Goal: Task Accomplishment & Management: Complete application form

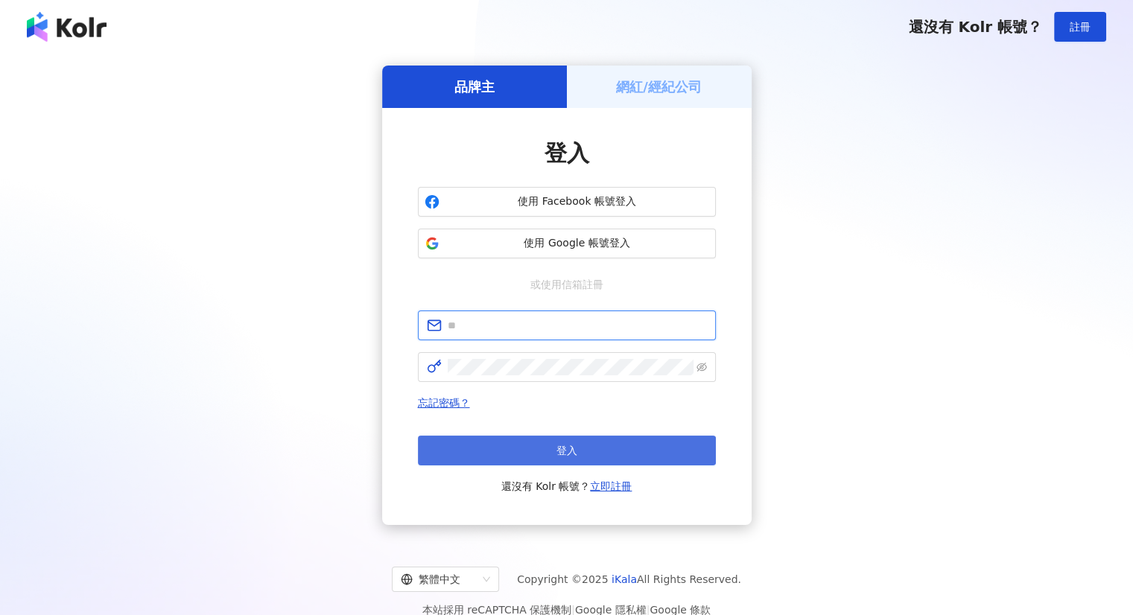
type input "**********"
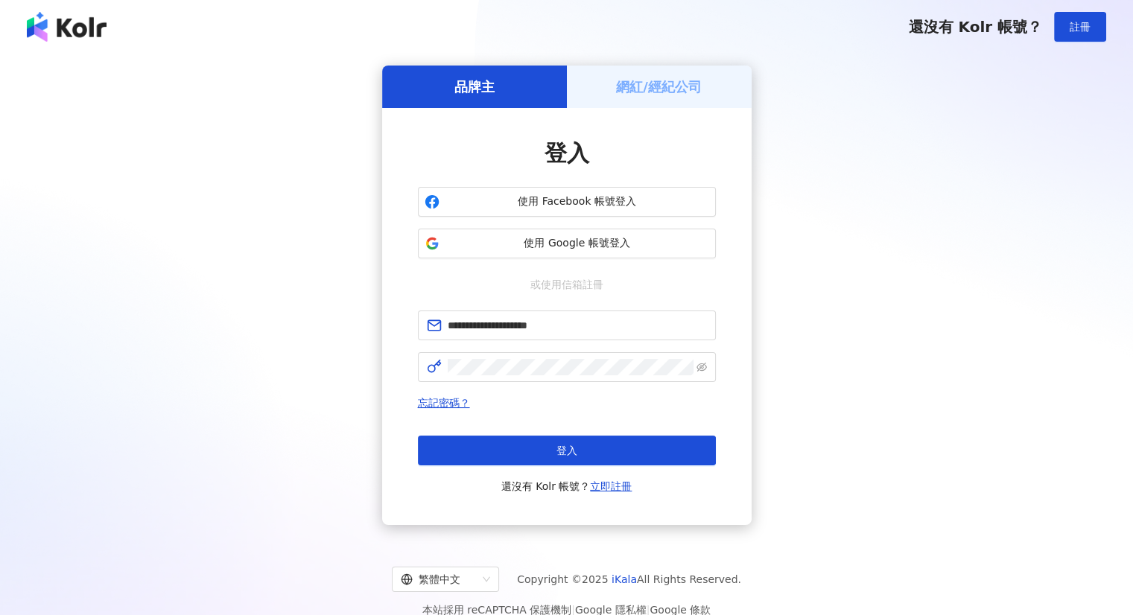
drag, startPoint x: 548, startPoint y: 451, endPoint x: 521, endPoint y: 428, distance: 35.5
click at [549, 451] on button "登入" at bounding box center [567, 451] width 298 height 30
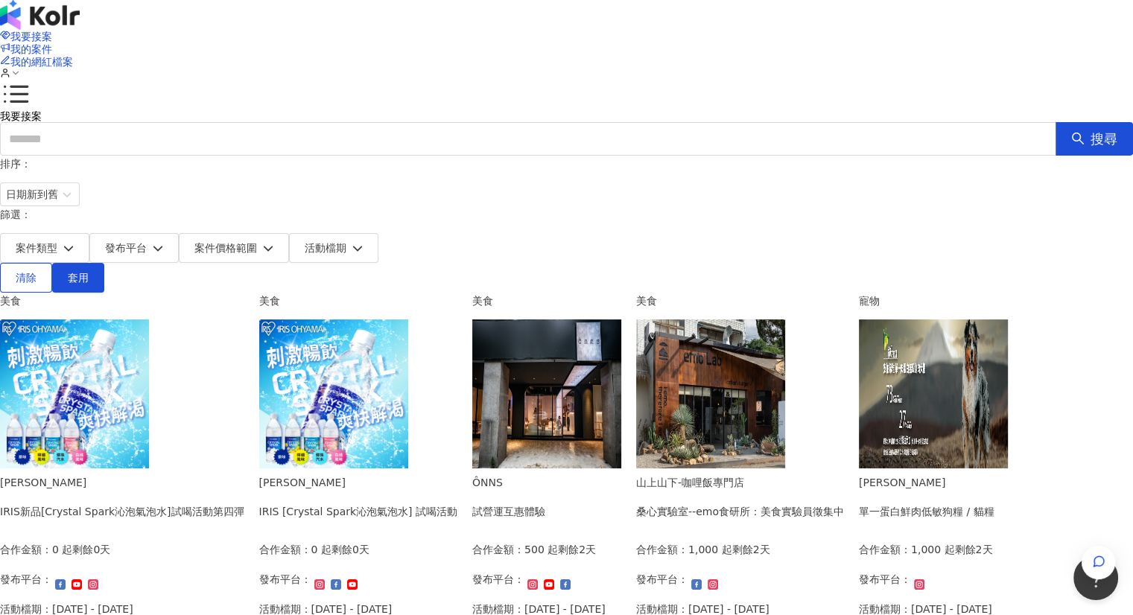
click at [922, 39] on div "我要接案 我的案件 我的網紅檔案" at bounding box center [566, 55] width 1133 height 51
click at [10, 68] on icon at bounding box center [5, 73] width 10 height 10
click at [52, 43] on span "我的案件" at bounding box center [31, 49] width 42 height 12
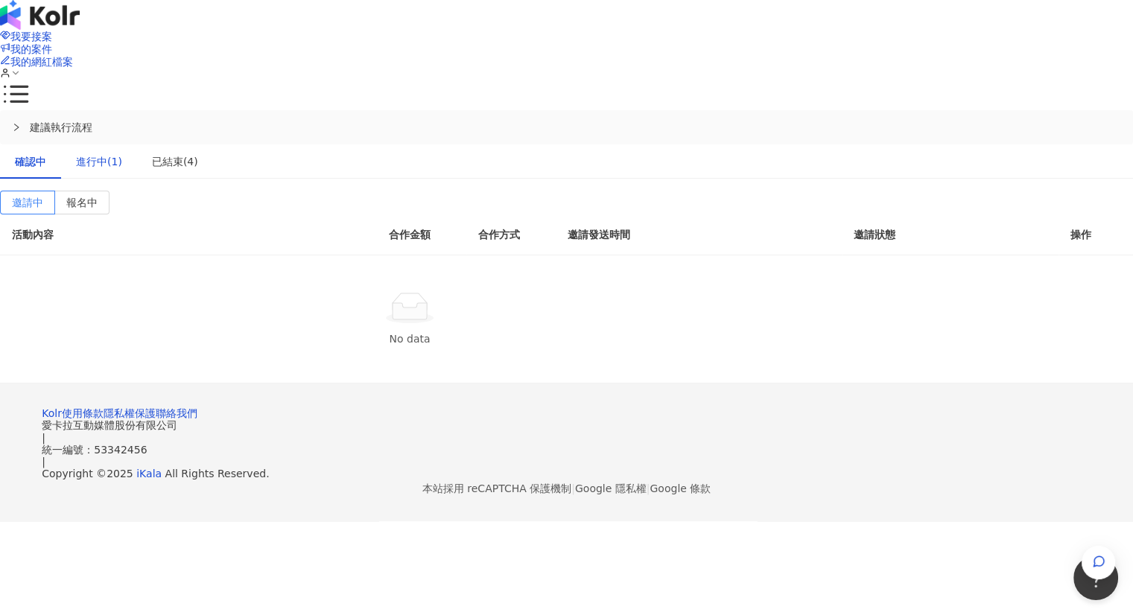
click at [122, 153] on div "進行中(1)" at bounding box center [99, 161] width 46 height 16
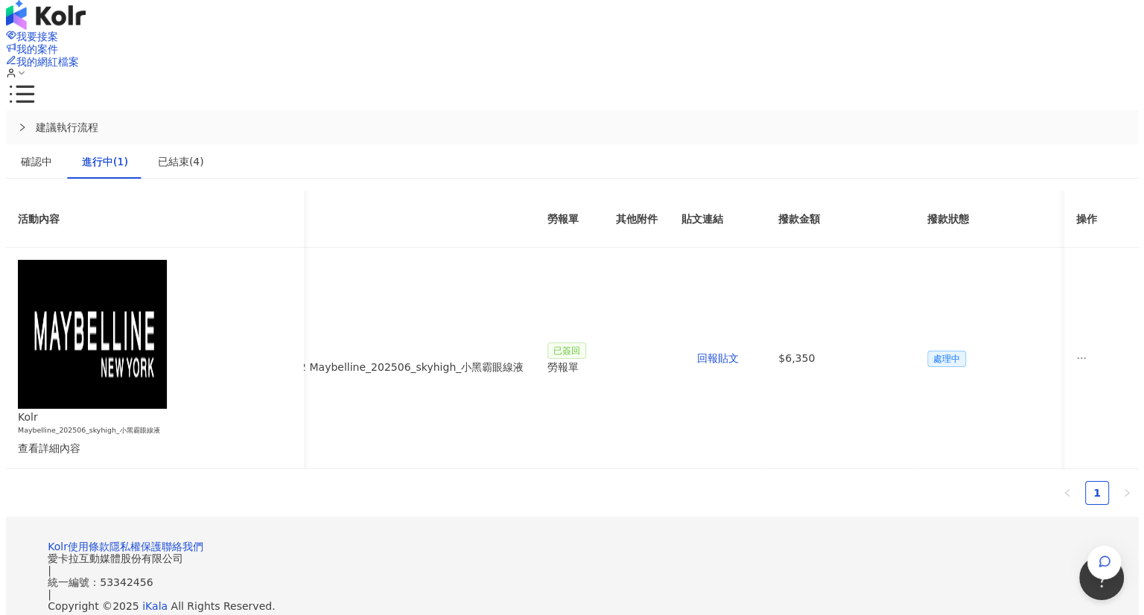
scroll to position [0, 419]
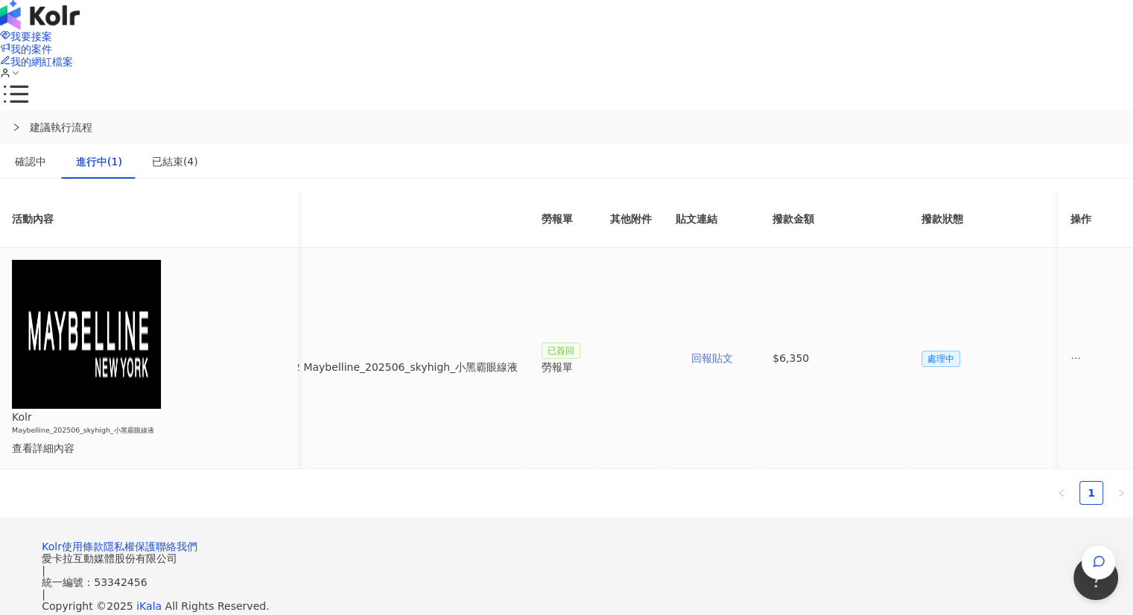
click at [733, 352] on span "回報貼文" at bounding box center [712, 358] width 42 height 12
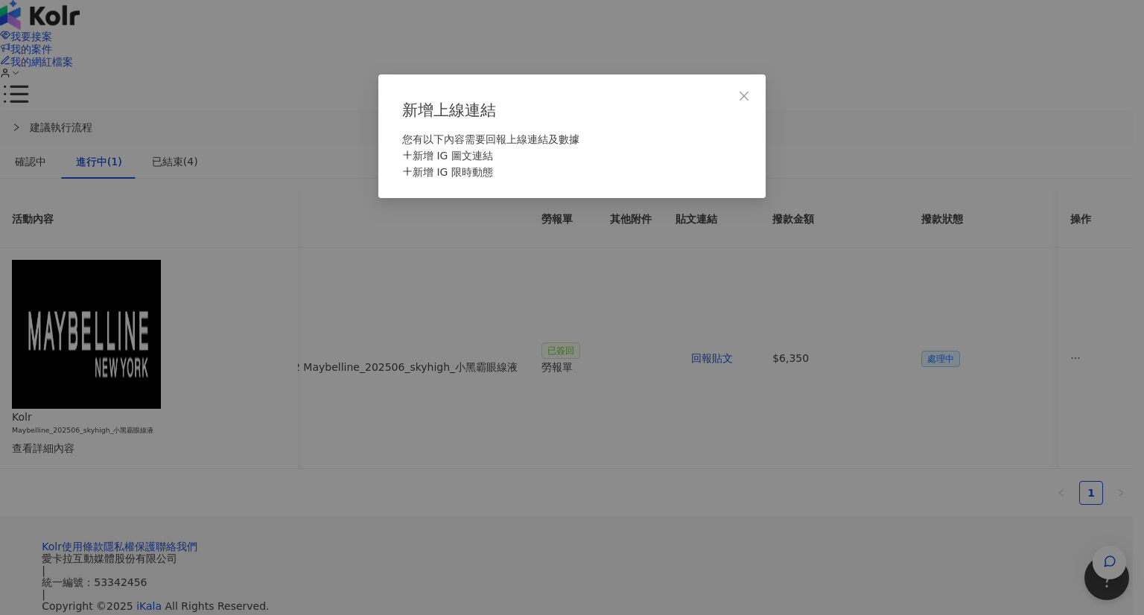
click at [464, 164] on div "新增 IG 圖文連結" at bounding box center [572, 155] width 340 height 16
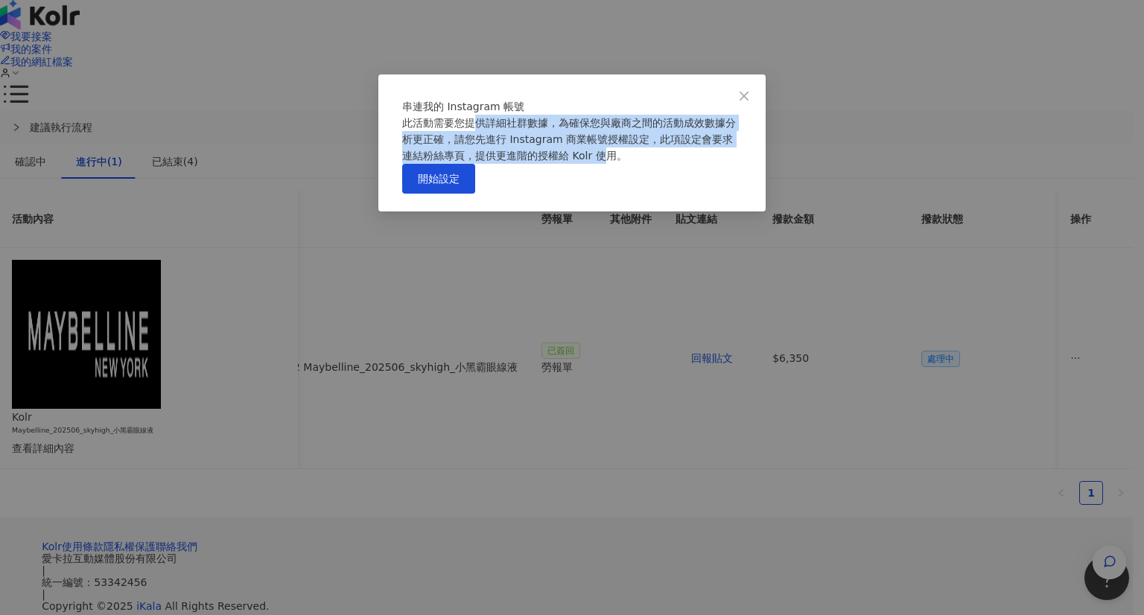
drag, startPoint x: 490, startPoint y: 147, endPoint x: 711, endPoint y: 182, distance: 223.1
click at [711, 164] on div "此活動需要您提供詳細社群數據，為確保您與廠商之間的活動成效數據分析更正確，請您先進行 Instagram 商業帳號授權設定，此項設定會要求連結粉絲專頁，提供更…" at bounding box center [572, 139] width 340 height 49
click at [679, 161] on div "此活動需要您提供詳細社群數據，為確保您與廠商之間的活動成效數據分析更正確，請您先進行 Instagram 商業帳號授權設定，此項設定會要求連結粉絲專頁，提供更…" at bounding box center [572, 139] width 340 height 49
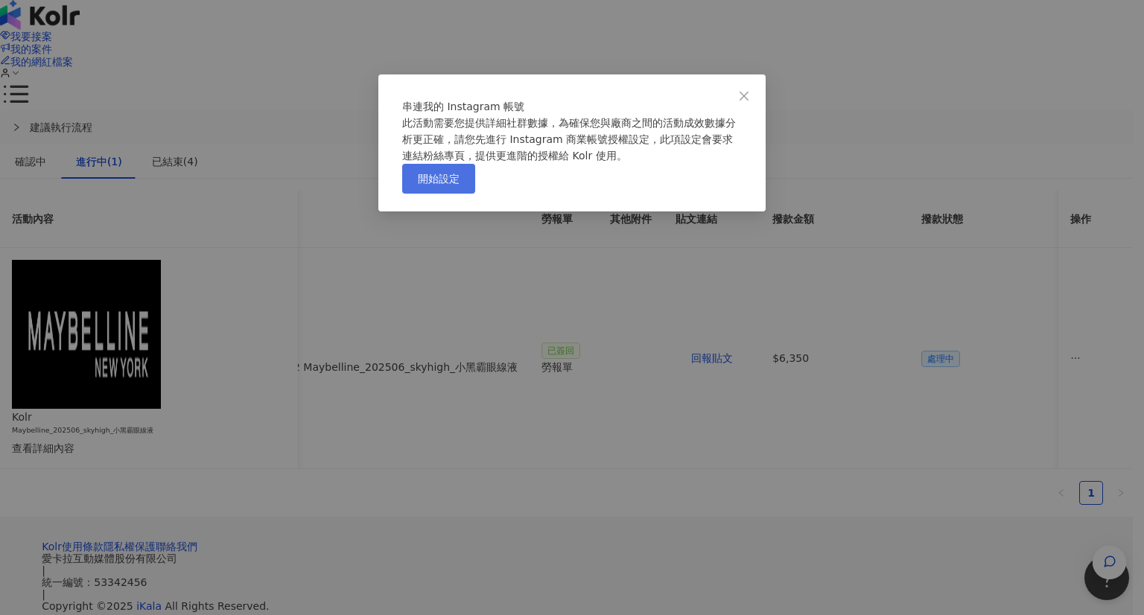
click at [460, 185] on span "開始設定" at bounding box center [439, 179] width 42 height 12
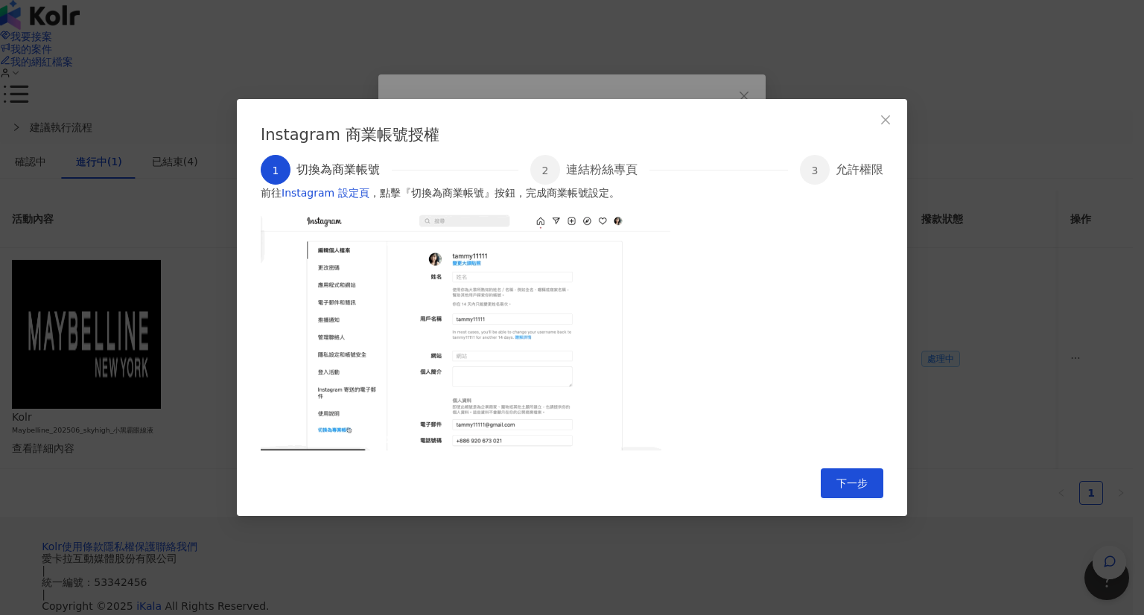
scroll to position [23, 0]
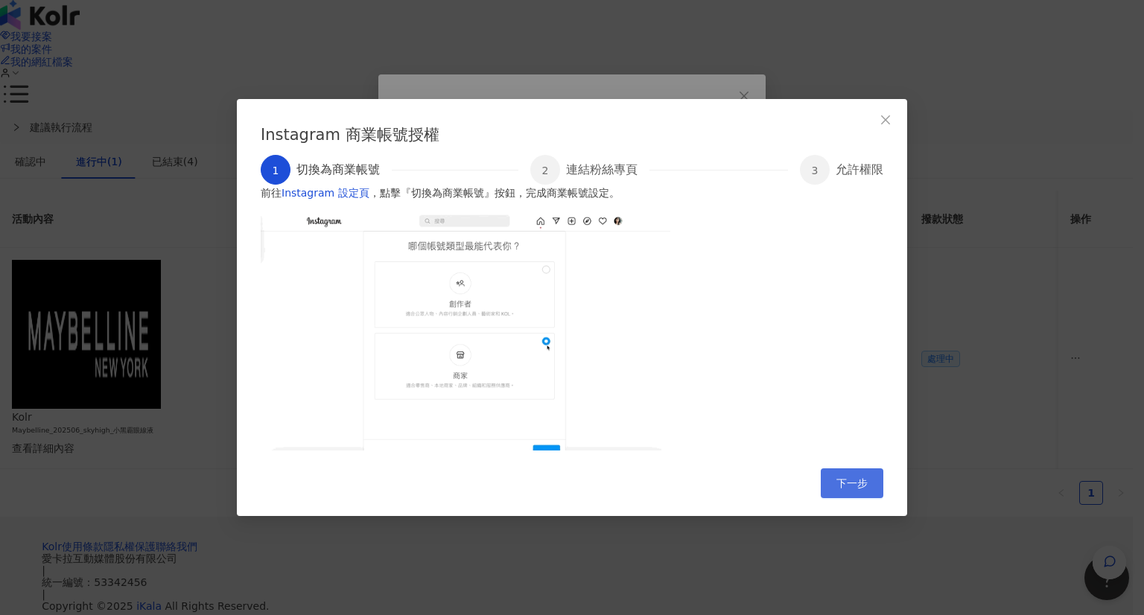
click at [856, 489] on span "下一步" at bounding box center [851, 483] width 31 height 12
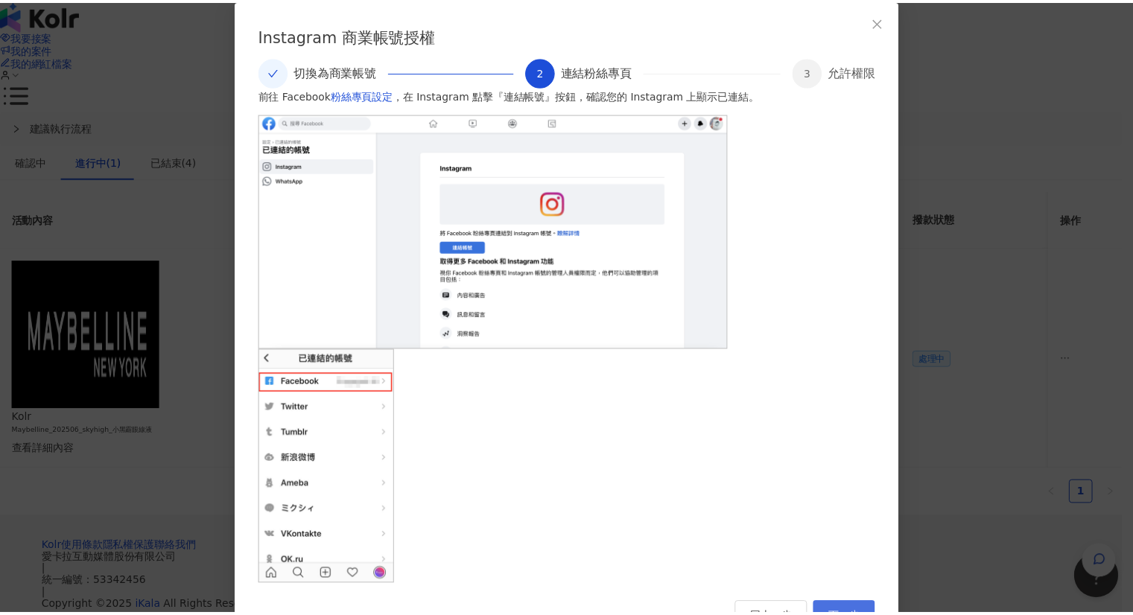
scroll to position [16, 0]
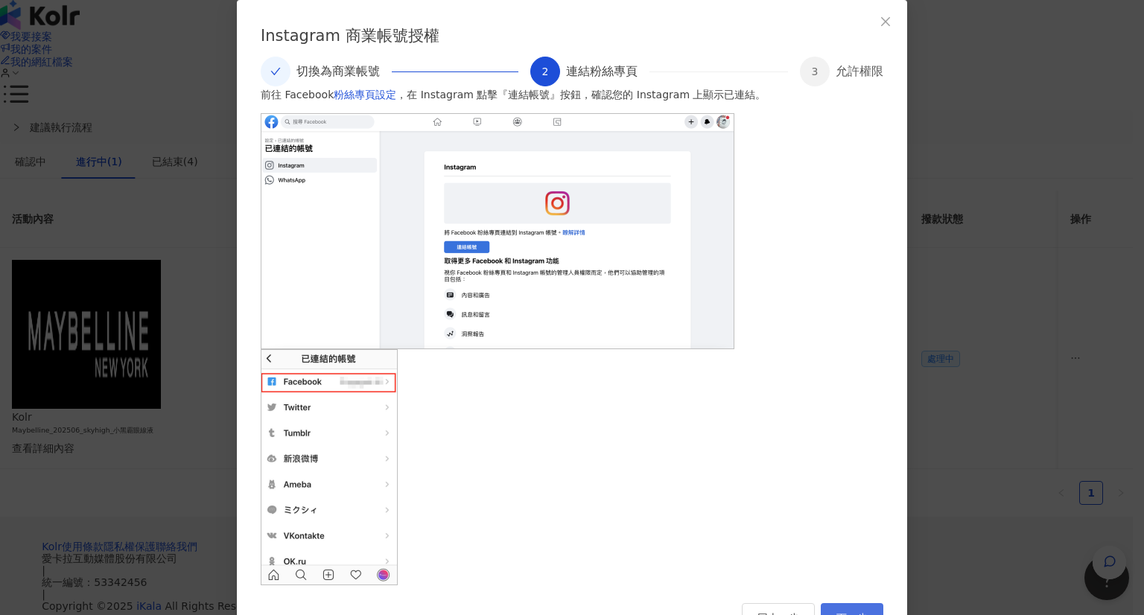
click at [864, 612] on span "下一步" at bounding box center [851, 618] width 31 height 12
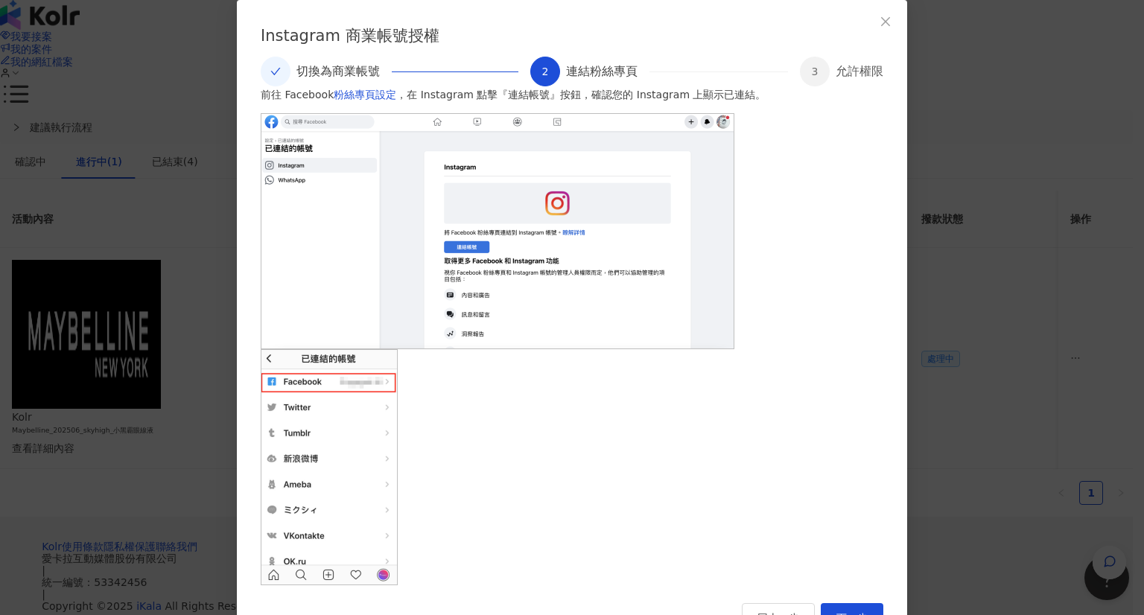
click at [1082, 233] on div "Instagram 商業帳號授權 切換為商業帳號 2 連結粉絲專頁 3 允許權限 前往 Facebook 粉絲專頁設定 ，在 Instagram 點擊『連結帳…" at bounding box center [572, 307] width 1144 height 615
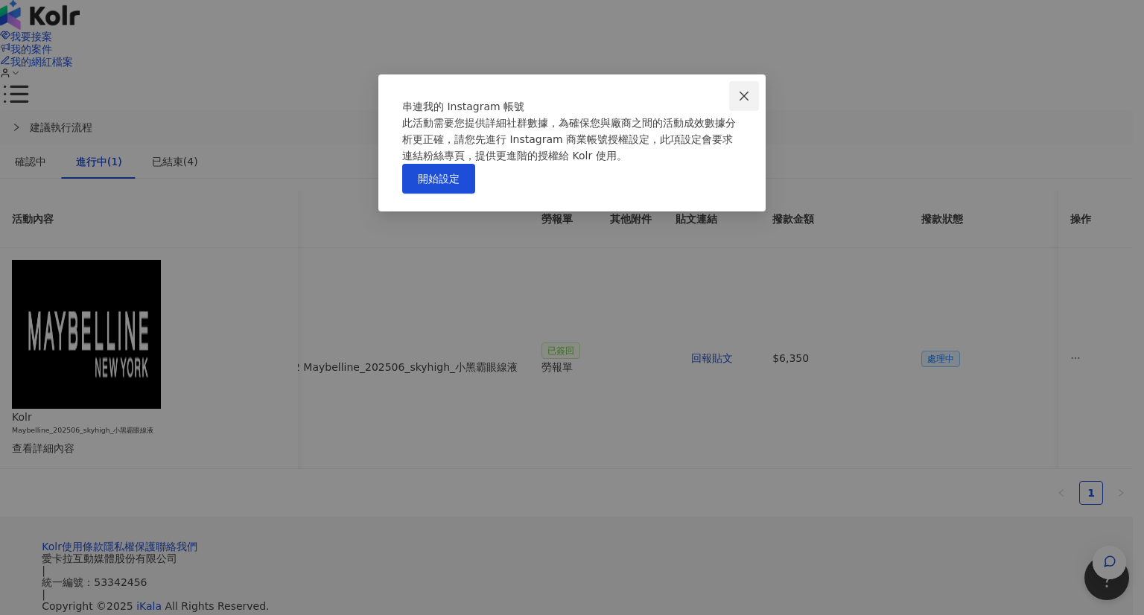
click at [737, 93] on span "Close" at bounding box center [744, 96] width 30 height 12
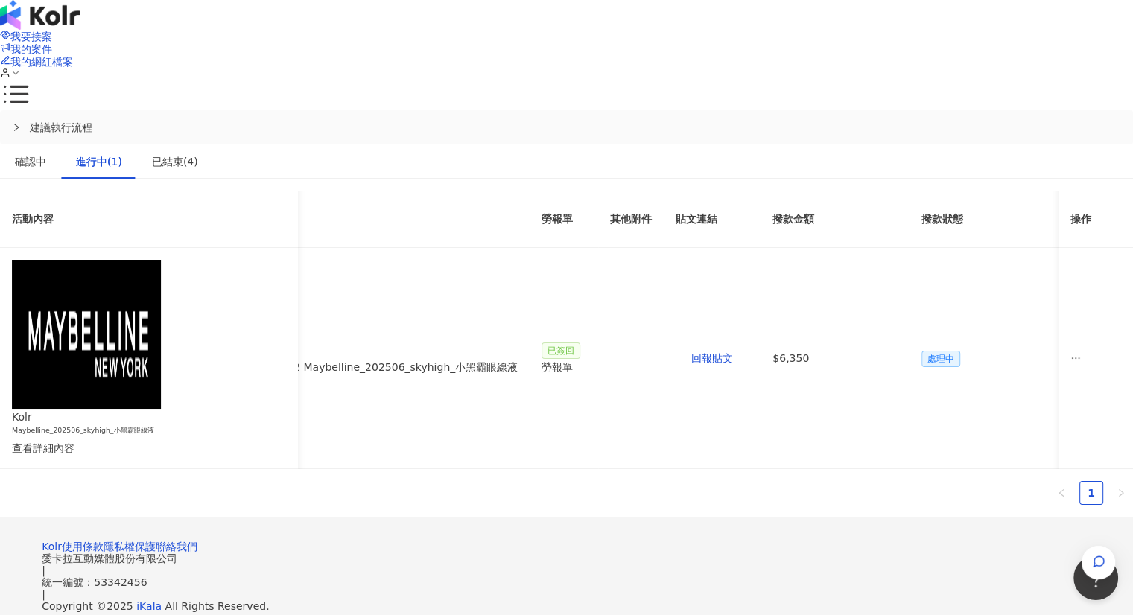
scroll to position [0, 622]
click at [921, 351] on span "處理中" at bounding box center [940, 359] width 39 height 16
click at [1058, 249] on td at bounding box center [1095, 358] width 74 height 220
click at [1072, 357] on icon "ellipsis" at bounding box center [1076, 357] width 8 height 1
click at [760, 357] on div "活動內容 合作費用（含稅） 推廣連結 合約 勞報單 其他附件 貼文連結 撥款金額 撥款狀態 操作 Kolr Maybelline_202506_skyhigh…" at bounding box center [566, 353] width 1133 height 325
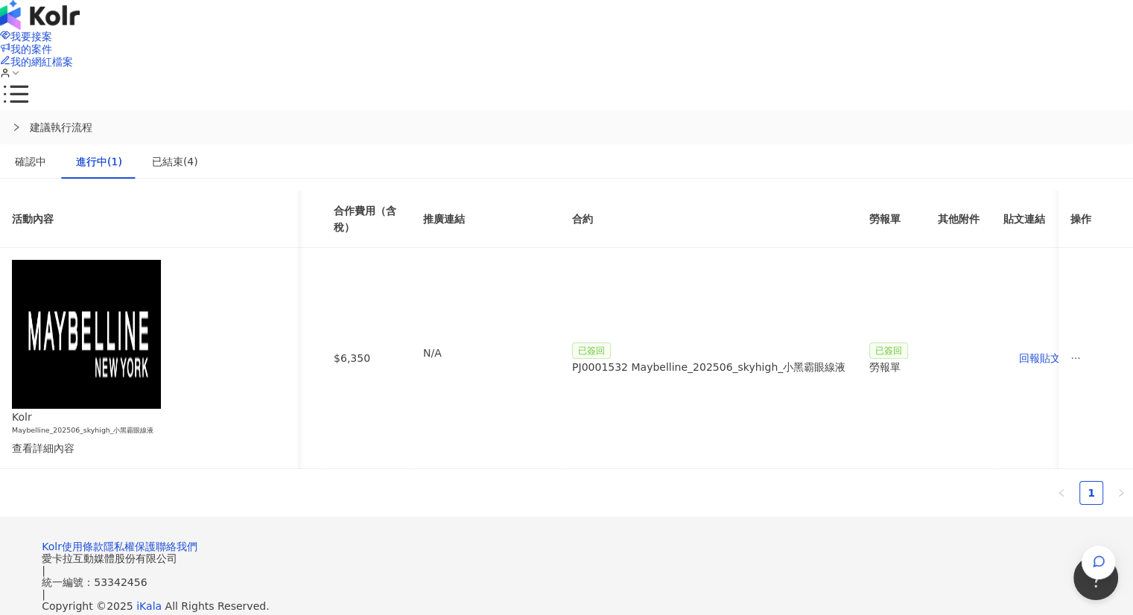
scroll to position [0, 671]
